Goal: Task Accomplishment & Management: Complete application form

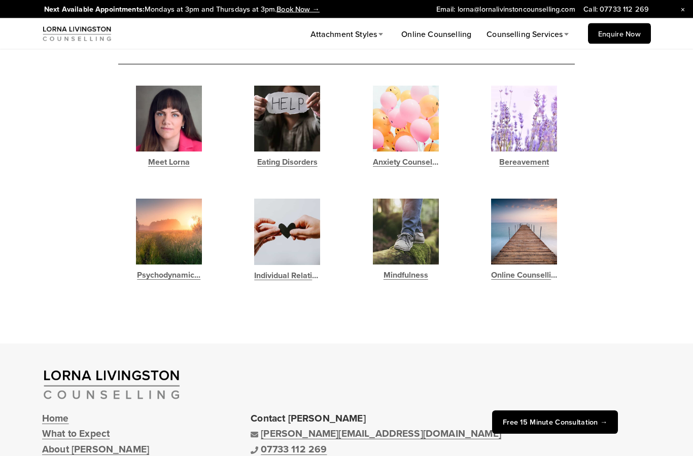
scroll to position [3509, 0]
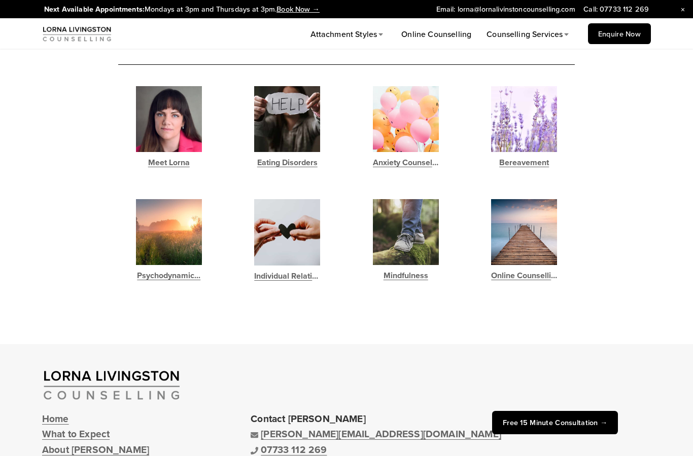
click at [272, 279] on link "Individual Relatio…" at bounding box center [287, 277] width 66 height 14
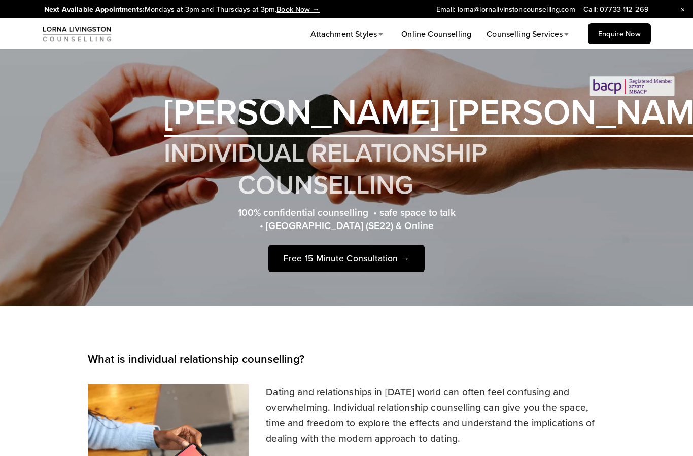
click at [361, 388] on p "Dating and relationships in [DATE] world can often feel confusing and overwhelm…" at bounding box center [346, 415] width 517 height 62
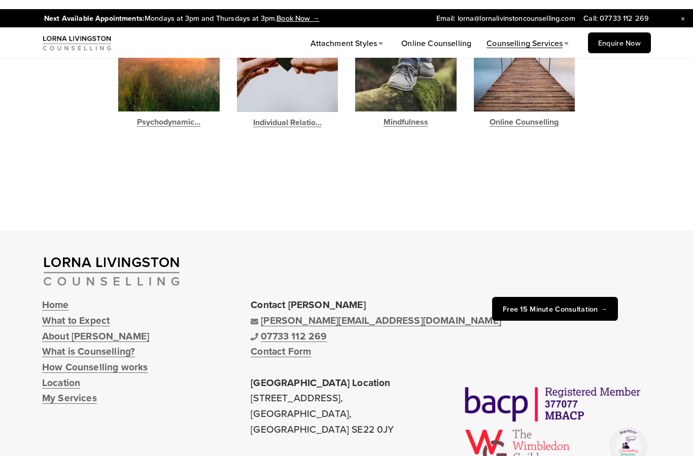
scroll to position [2224, 0]
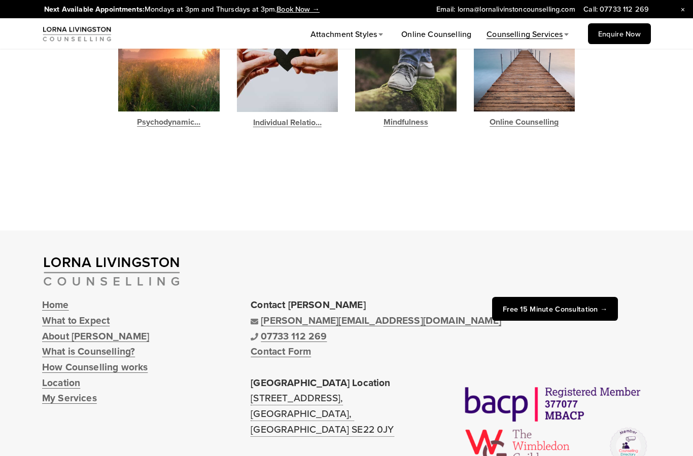
click at [278, 344] on link "Contact Form" at bounding box center [281, 352] width 60 height 16
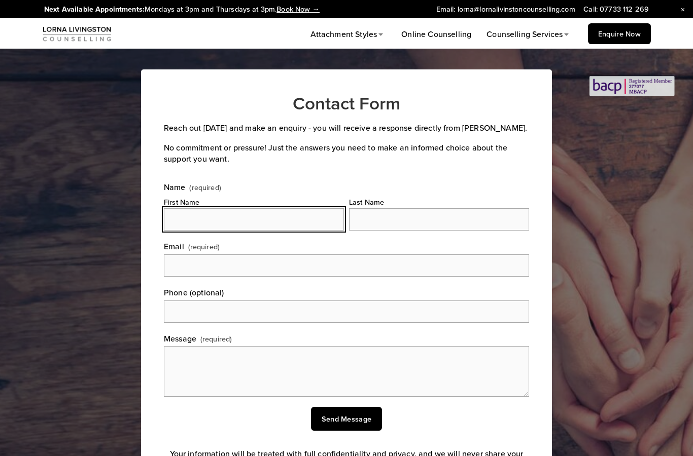
click at [294, 219] on input "First Name" at bounding box center [254, 219] width 180 height 22
type input "[PERSON_NAME]"
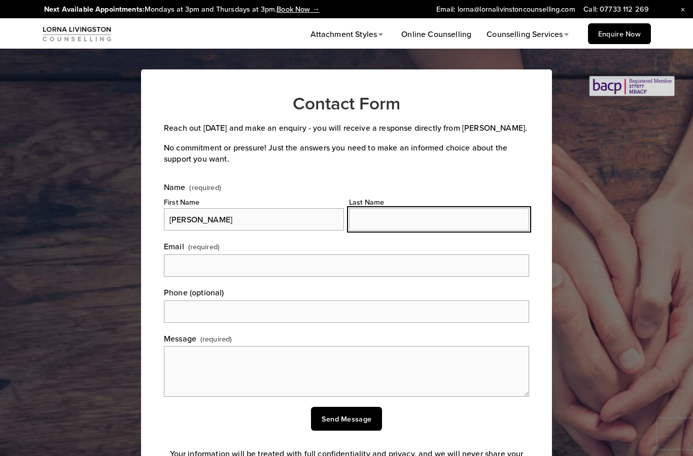
click at [449, 210] on input "Last Name" at bounding box center [439, 219] width 180 height 22
type input "[PERSON_NAME]"
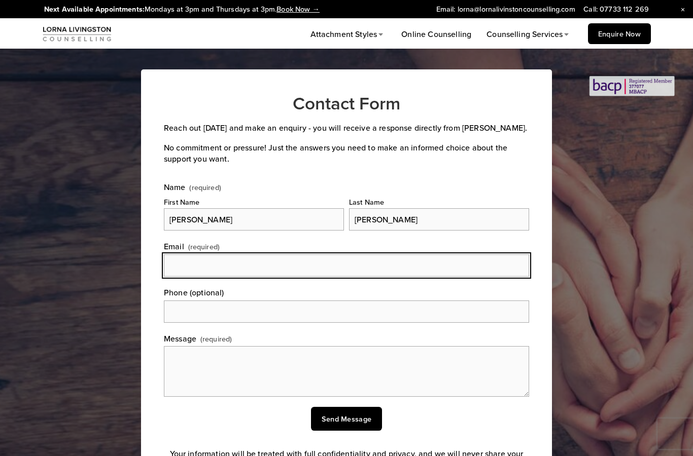
click at [408, 269] on input "Email (required)" at bounding box center [346, 266] width 365 height 22
type input "mattbetts999@gmail.com"
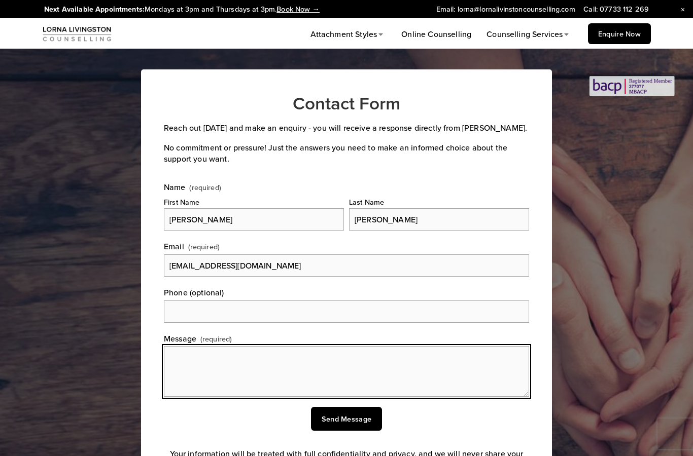
click at [184, 373] on textarea "Message (required)" at bounding box center [346, 371] width 365 height 51
click at [177, 365] on textarea "Message (required)" at bounding box center [346, 371] width 365 height 51
click at [182, 367] on textarea "Message (required)" at bounding box center [346, 371] width 365 height 51
paste textarea "Hi, I am interested in couples counselling for myself and my wife. We are in ou…"
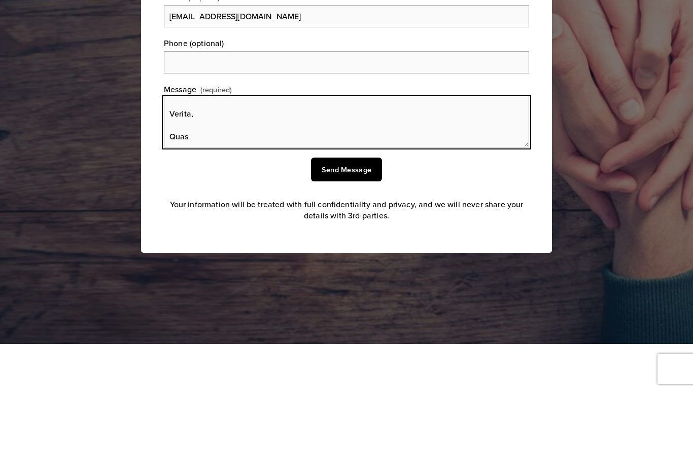
scroll to position [190, 0]
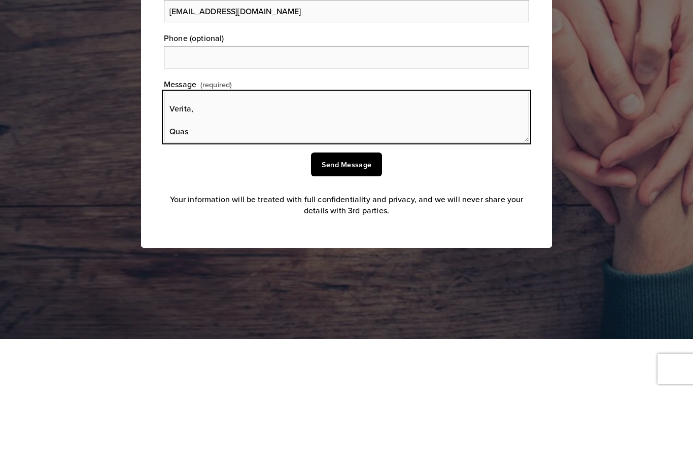
type textarea "Hi, I am interested in couples counselling for myself and my wife. We are in ou…"
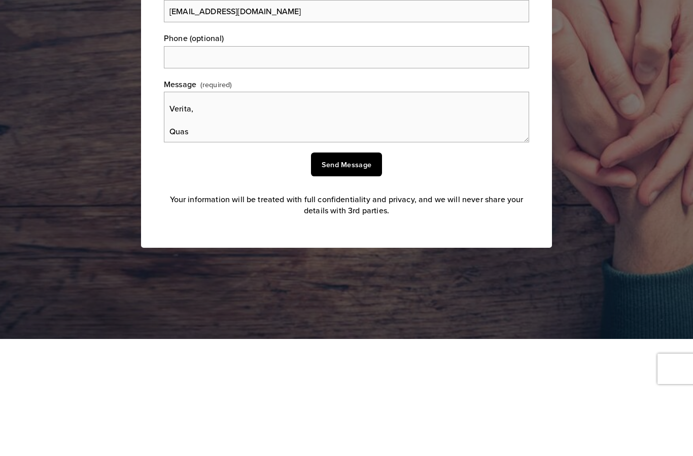
click at [353, 224] on span "Send Message" at bounding box center [347, 229] width 50 height 11
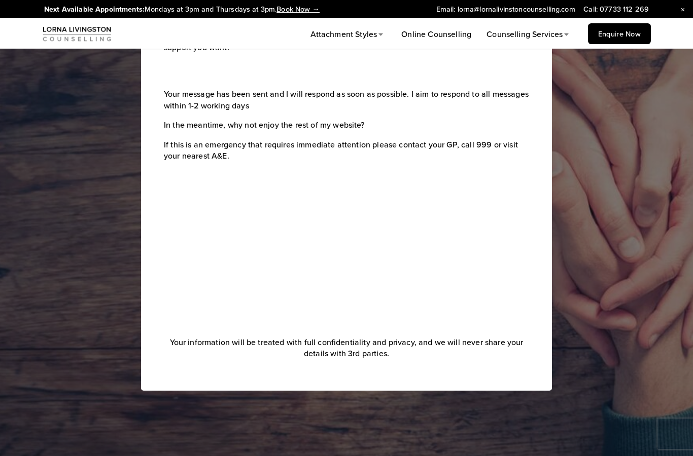
scroll to position [0, 0]
